Goal: Task Accomplishment & Management: Manage account settings

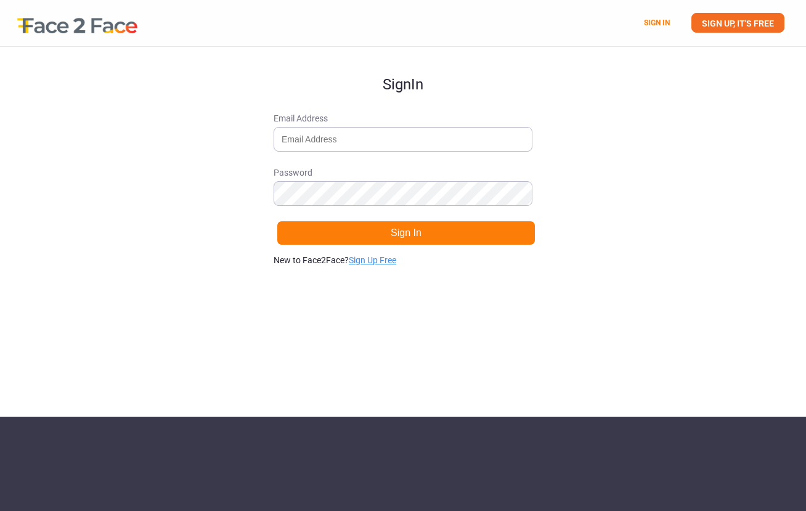
click at [371, 258] on link "Sign Up Free" at bounding box center [372, 260] width 47 height 10
click at [329, 147] on input "Email Address" at bounding box center [403, 139] width 259 height 25
type input "[EMAIL_ADDRESS][DOMAIN_NAME]"
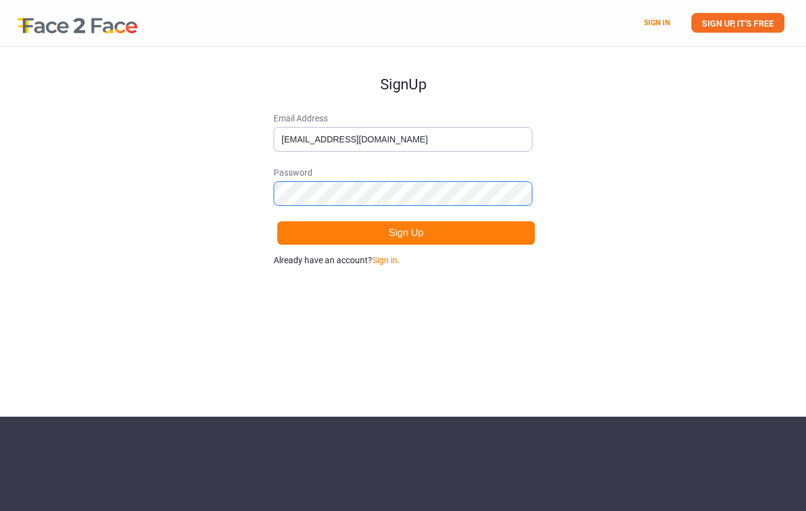
click at [277, 221] on button "Sign Up" at bounding box center [406, 233] width 259 height 25
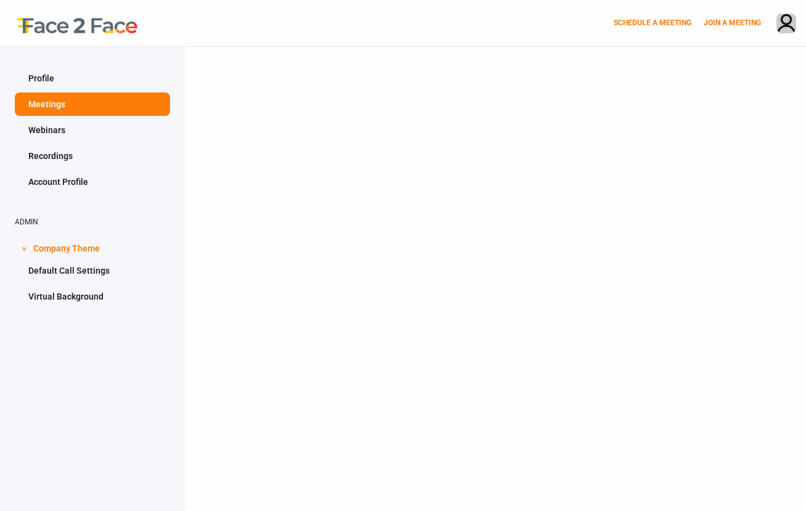
click at [79, 86] on link "Profile" at bounding box center [92, 78] width 155 height 23
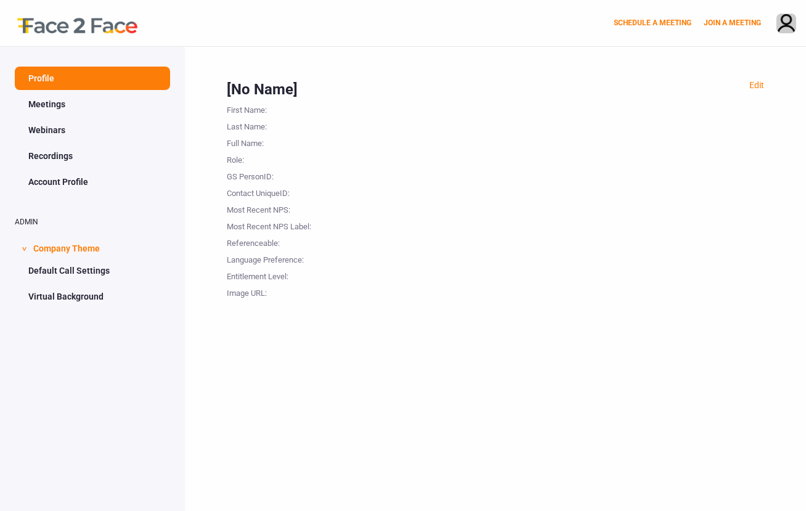
click at [81, 102] on link "Meetings" at bounding box center [92, 103] width 155 height 23
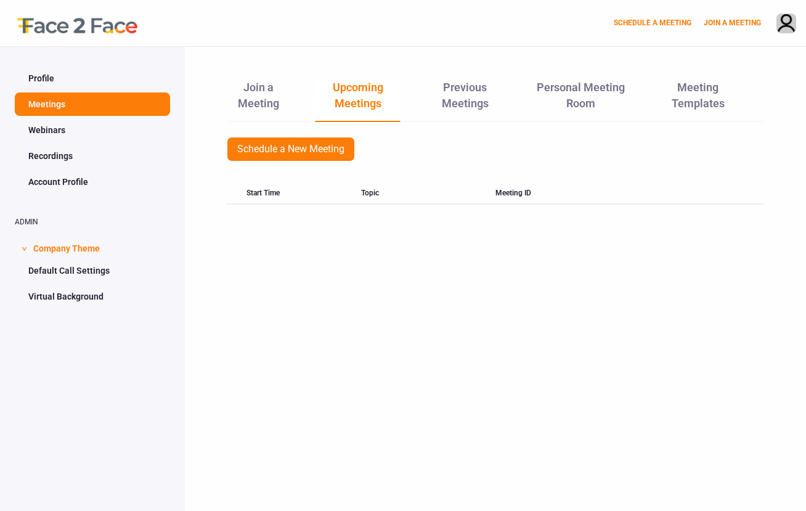
click at [83, 125] on link "Webinars" at bounding box center [92, 129] width 155 height 23
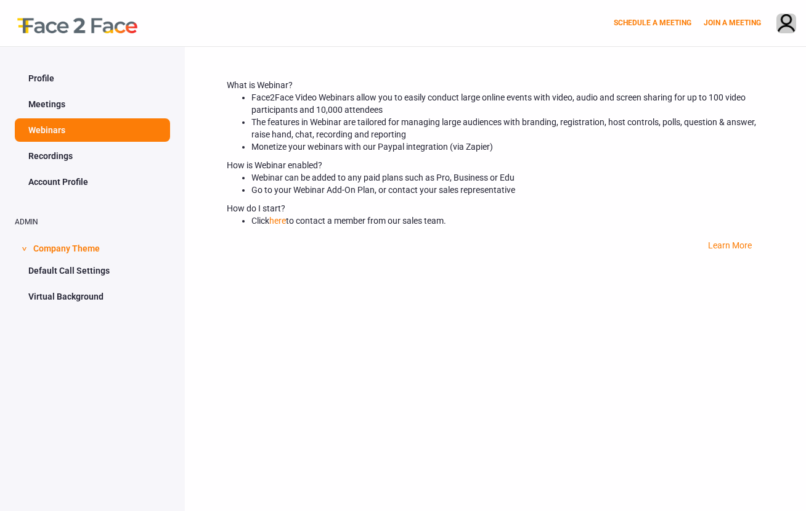
click at [98, 152] on link "Recordings" at bounding box center [92, 155] width 155 height 23
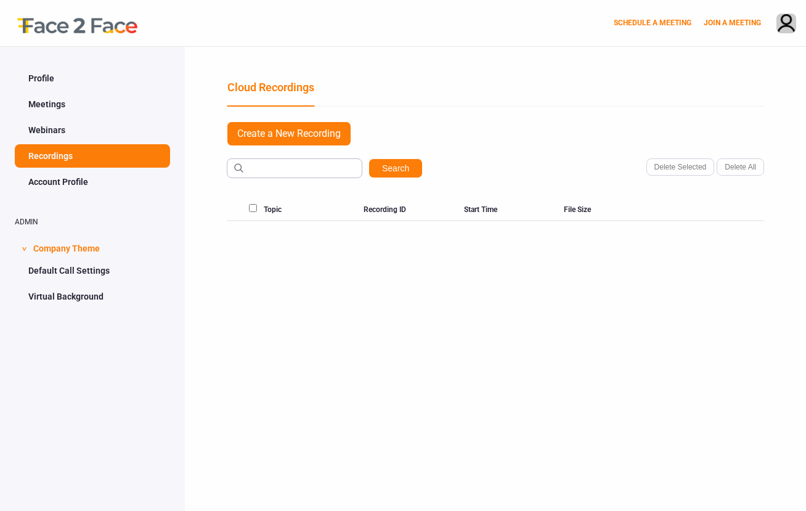
click at [105, 186] on link "Account Profile" at bounding box center [92, 181] width 155 height 23
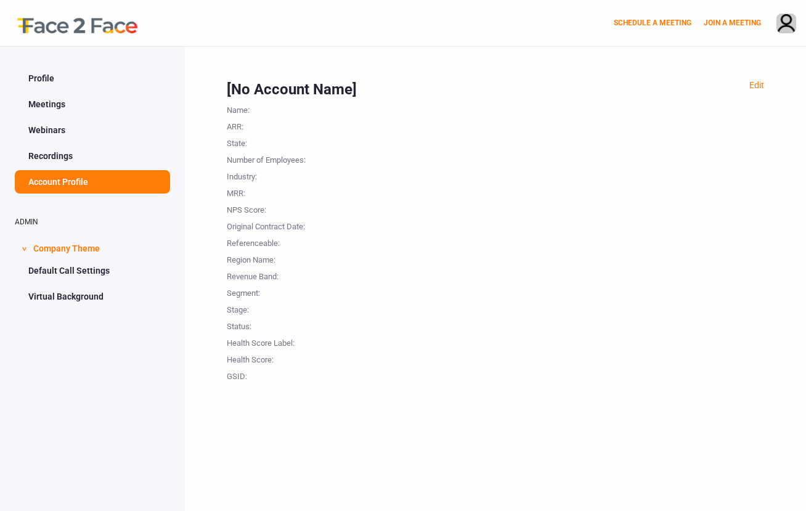
click at [107, 252] on span "> Company Theme" at bounding box center [92, 247] width 155 height 23
click at [61, 28] on div at bounding box center [71, 23] width 142 height 46
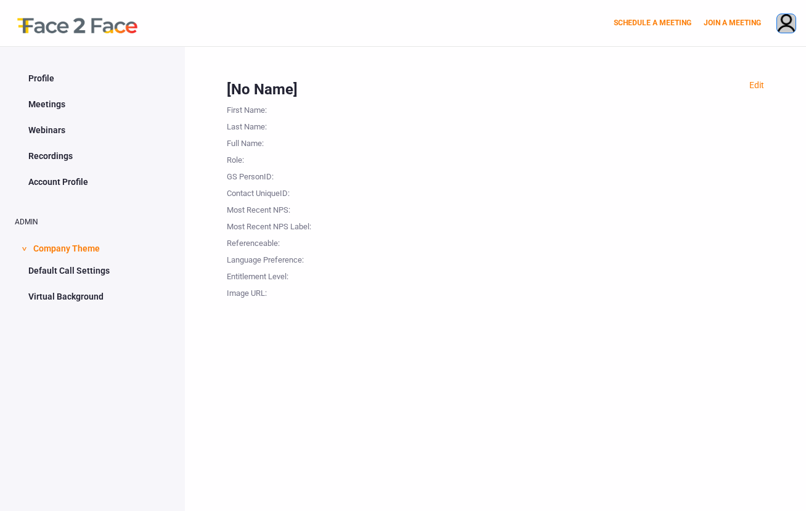
click at [781, 20] on img at bounding box center [786, 24] width 18 height 20
drag, startPoint x: 90, startPoint y: 317, endPoint x: 89, endPoint y: 310, distance: 6.8
click at [90, 317] on div "Profile Meetings Webinars Recordings Account Profile ADMIN > Company Theme Defa…" at bounding box center [92, 302] width 185 height 511
click at [87, 301] on link "Virtual Background" at bounding box center [92, 296] width 155 height 23
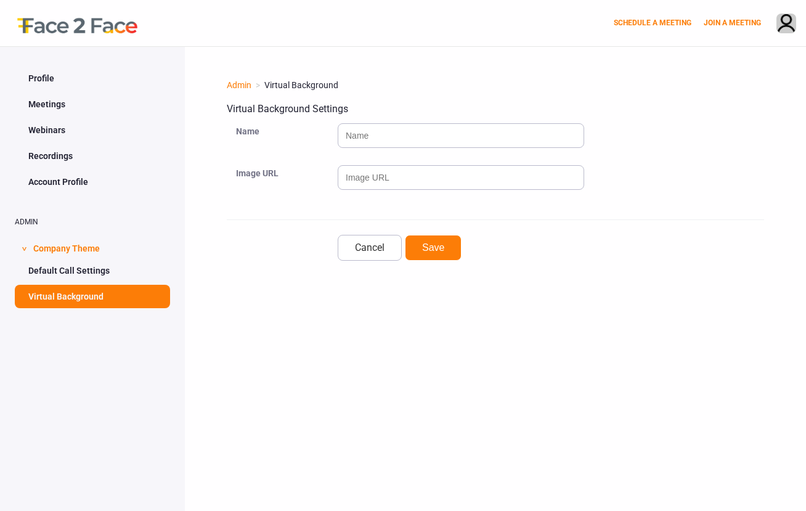
click at [88, 263] on link "Default Call Settings" at bounding box center [92, 270] width 155 height 23
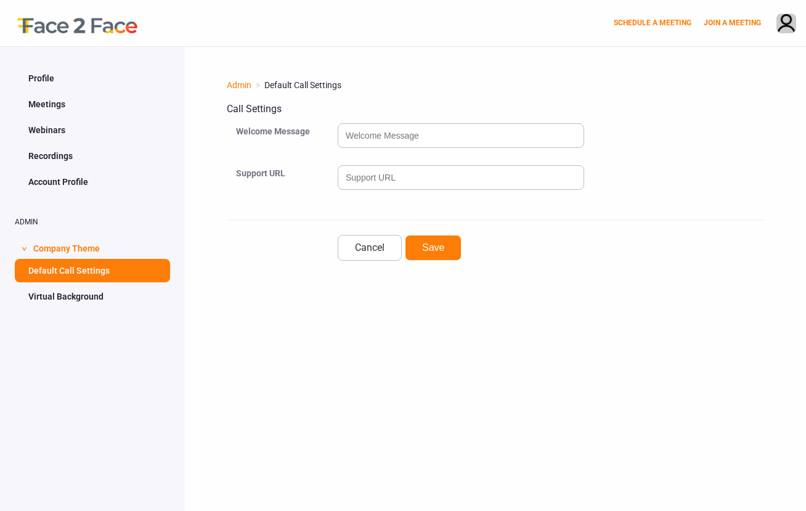
click at [54, 82] on link "Profile" at bounding box center [92, 78] width 155 height 23
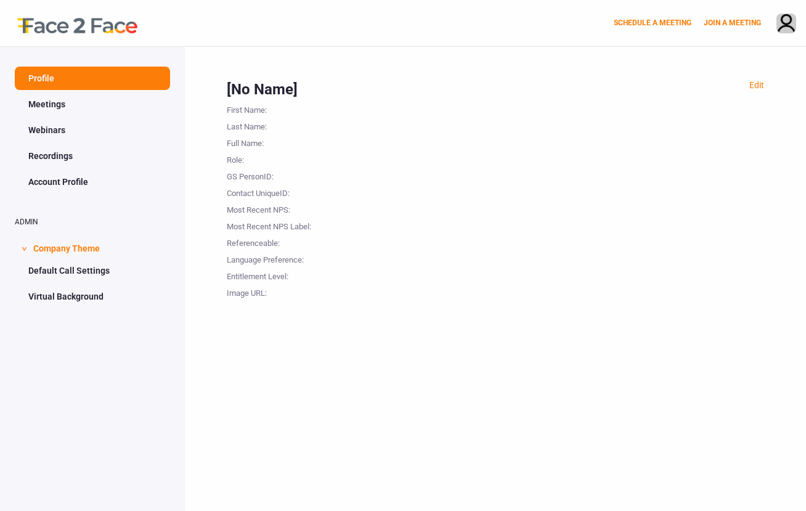
click at [86, 25] on div at bounding box center [71, 23] width 142 height 46
